Goal: Task Accomplishment & Management: Manage account settings

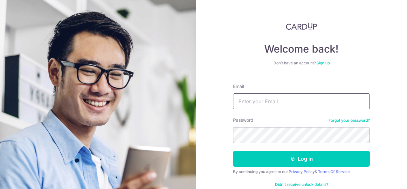
click at [281, 97] on input "Email" at bounding box center [301, 101] width 137 height 16
type input "[EMAIL_ADDRESS][DOMAIN_NAME]"
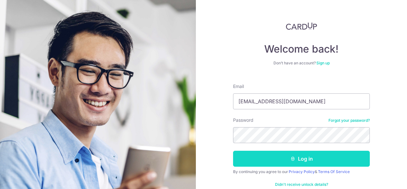
click at [257, 158] on button "Log in" at bounding box center [301, 158] width 137 height 16
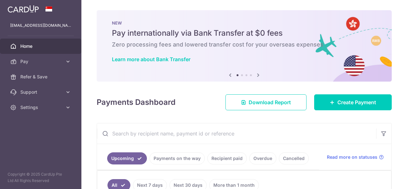
click at [160, 110] on div "× Pause Schedule Pause all future payments in this series Pause just this one p…" at bounding box center [244, 94] width 326 height 189
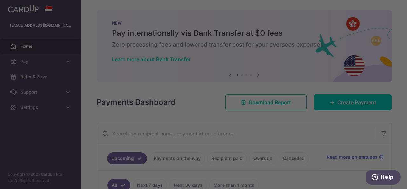
click at [271, 3] on div at bounding box center [205, 95] width 411 height 191
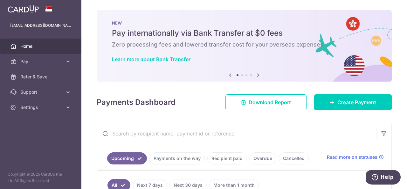
click at [144, 107] on h4 "Payments Dashboard" at bounding box center [136, 101] width 79 height 11
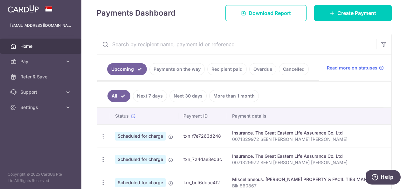
scroll to position [127, 0]
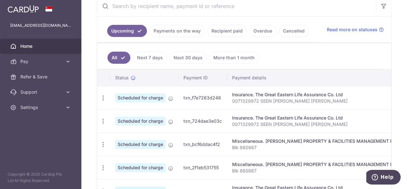
click at [242, 98] on p "0071329972 SEEN JIAN YI ROGER" at bounding box center [320, 101] width 176 height 6
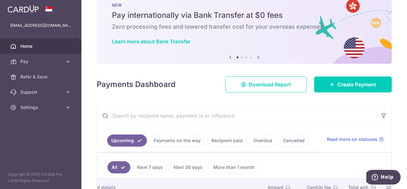
scroll to position [0, 0]
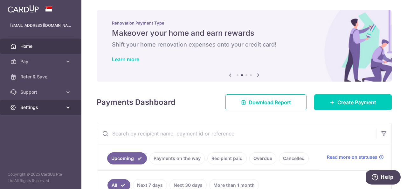
click at [41, 105] on span "Settings" at bounding box center [41, 107] width 42 height 6
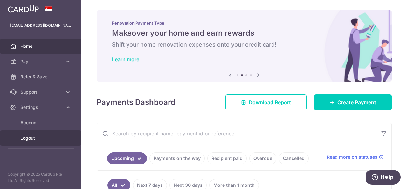
click at [28, 136] on span "Logout" at bounding box center [41, 138] width 42 height 6
